Goal: Information Seeking & Learning: Learn about a topic

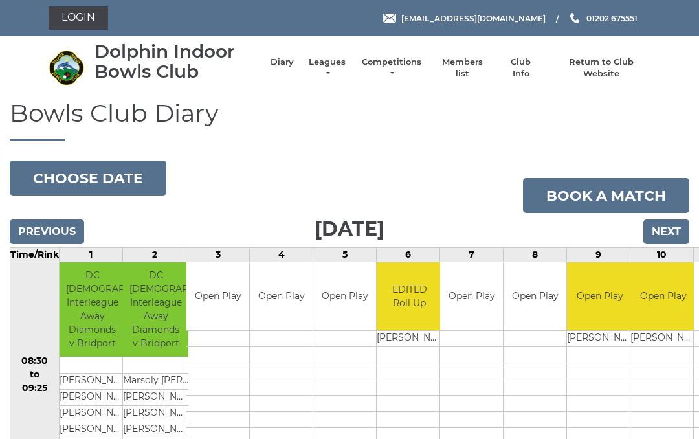
click at [344, 65] on link "Leagues" at bounding box center [327, 67] width 41 height 23
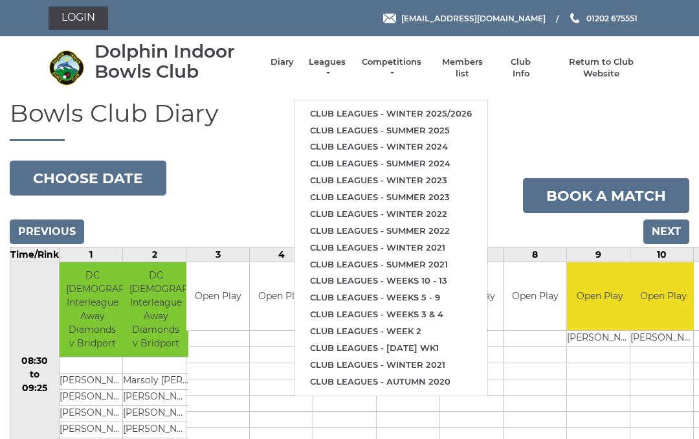
click at [446, 106] on link "Club leagues - Winter 2025/2026" at bounding box center [391, 114] width 193 height 17
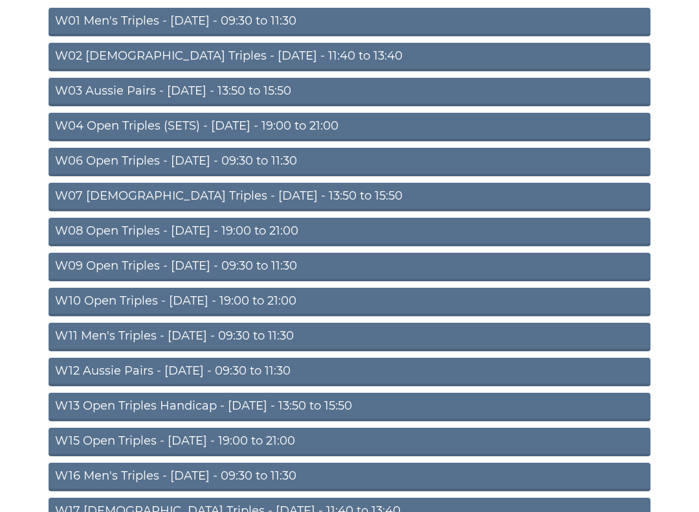
scroll to position [166, 0]
click at [253, 436] on link "W15 Open Triples - Thursday - 19:00 to 21:00" at bounding box center [350, 441] width 602 height 28
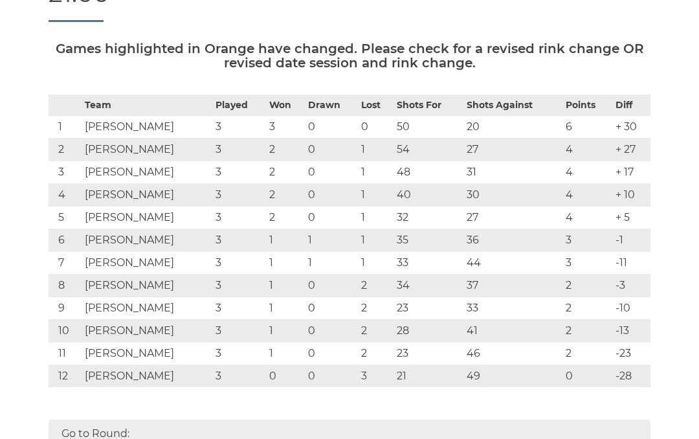
scroll to position [193, 0]
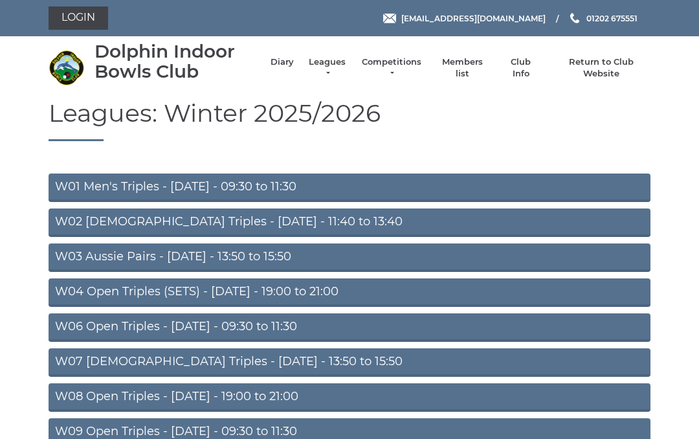
scroll to position [202, 0]
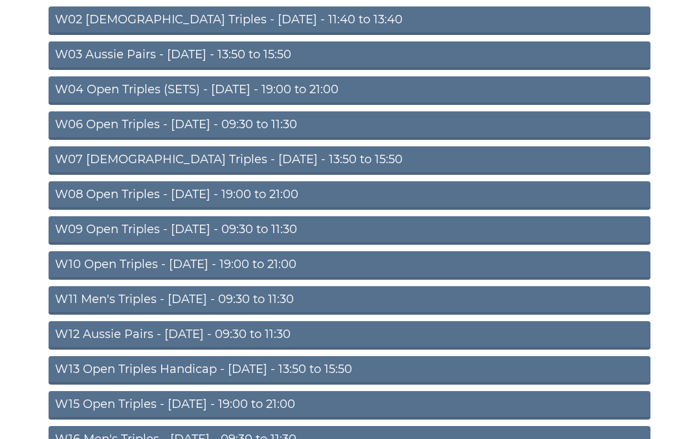
click at [268, 262] on link "W10 Open Triples - [DATE] - 19:00 to 21:00" at bounding box center [350, 265] width 602 height 28
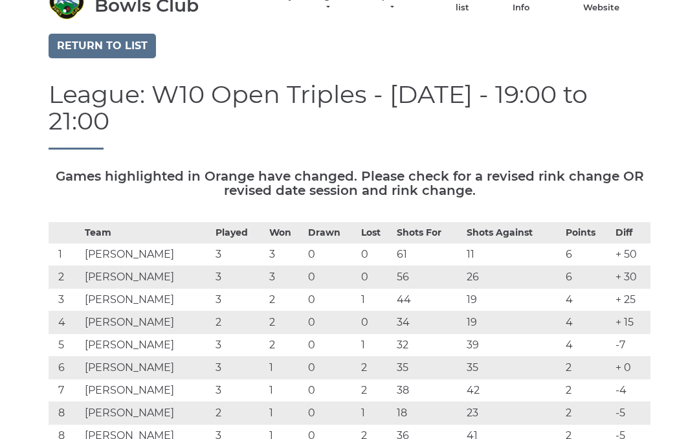
scroll to position [65, 0]
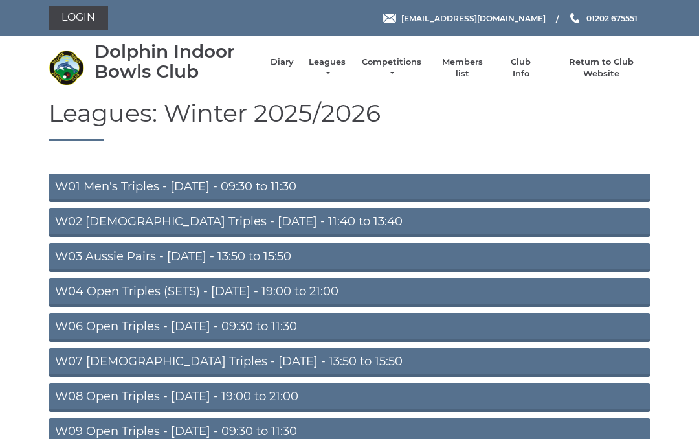
scroll to position [202, 0]
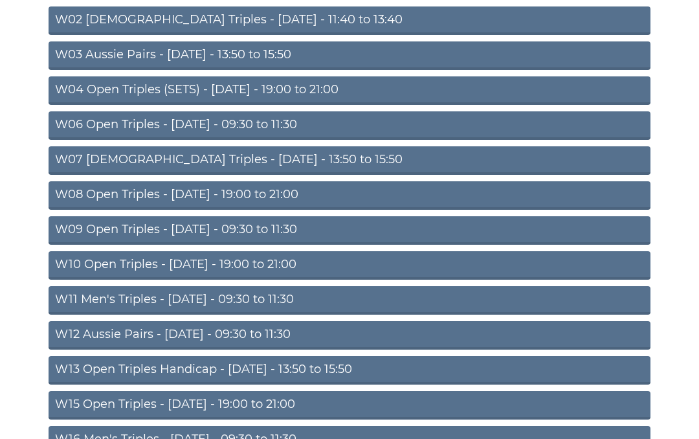
click at [247, 186] on link "W08 Open Triples - [DATE] - 19:00 to 21:00" at bounding box center [350, 195] width 602 height 28
